Goal: Navigation & Orientation: Go to known website

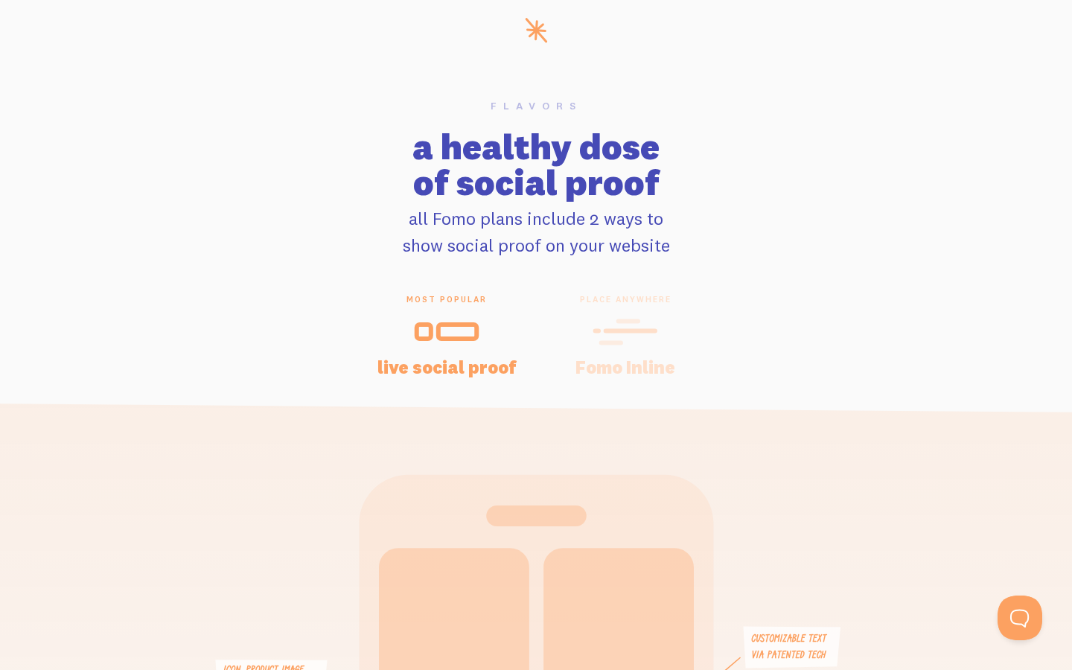
scroll to position [0, 22]
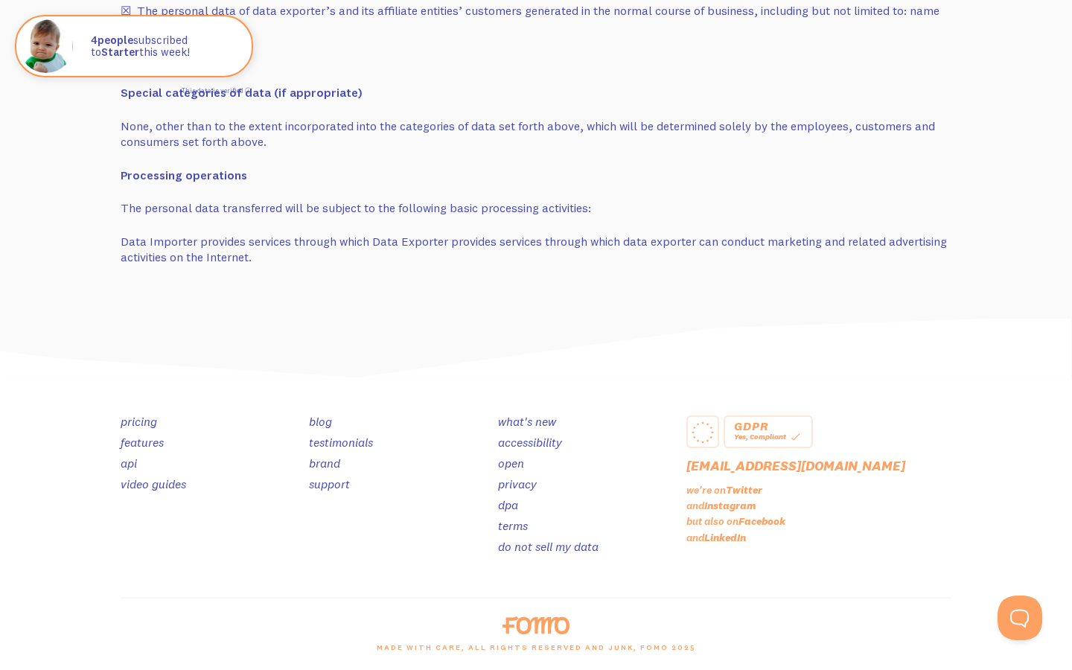
scroll to position [42, 29]
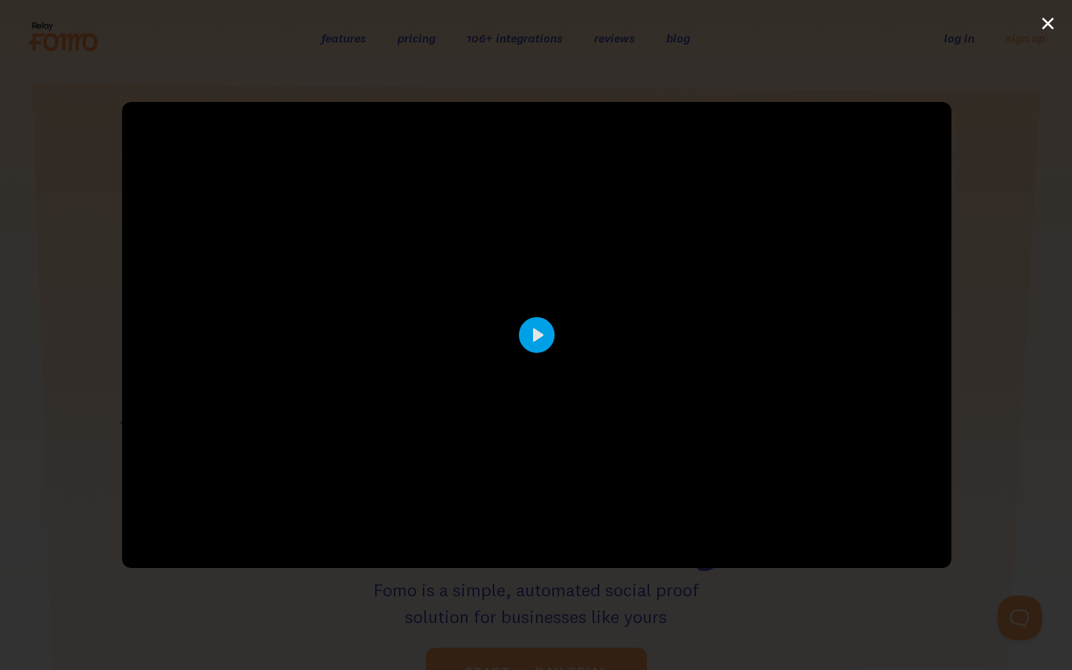
scroll to position [7332, 0]
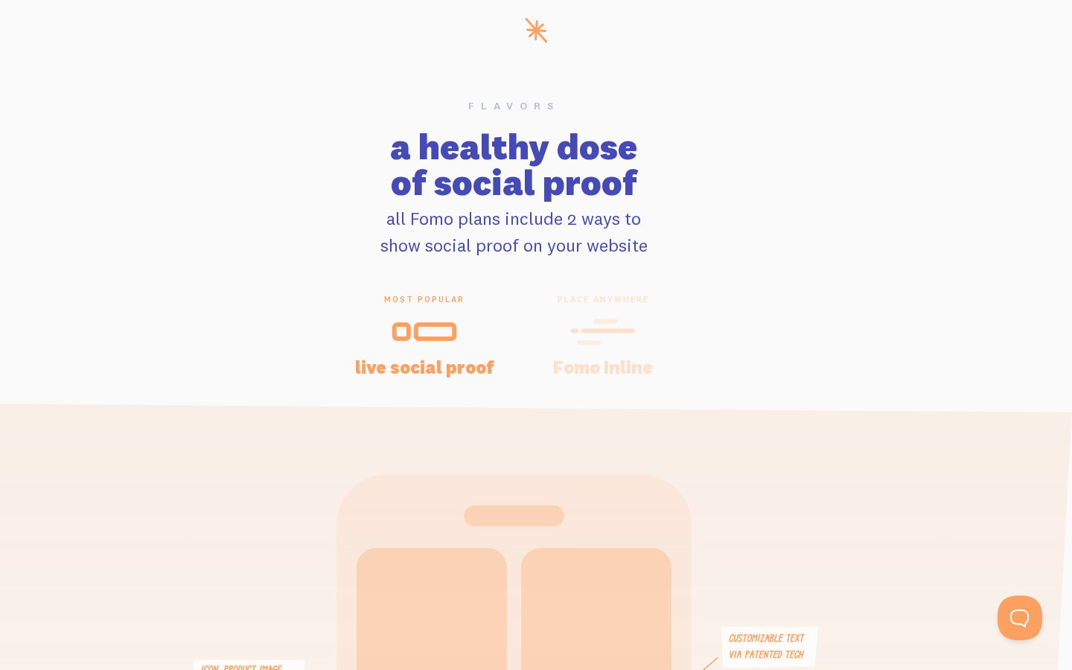
scroll to position [42, 29]
